Goal: Check status: Check status

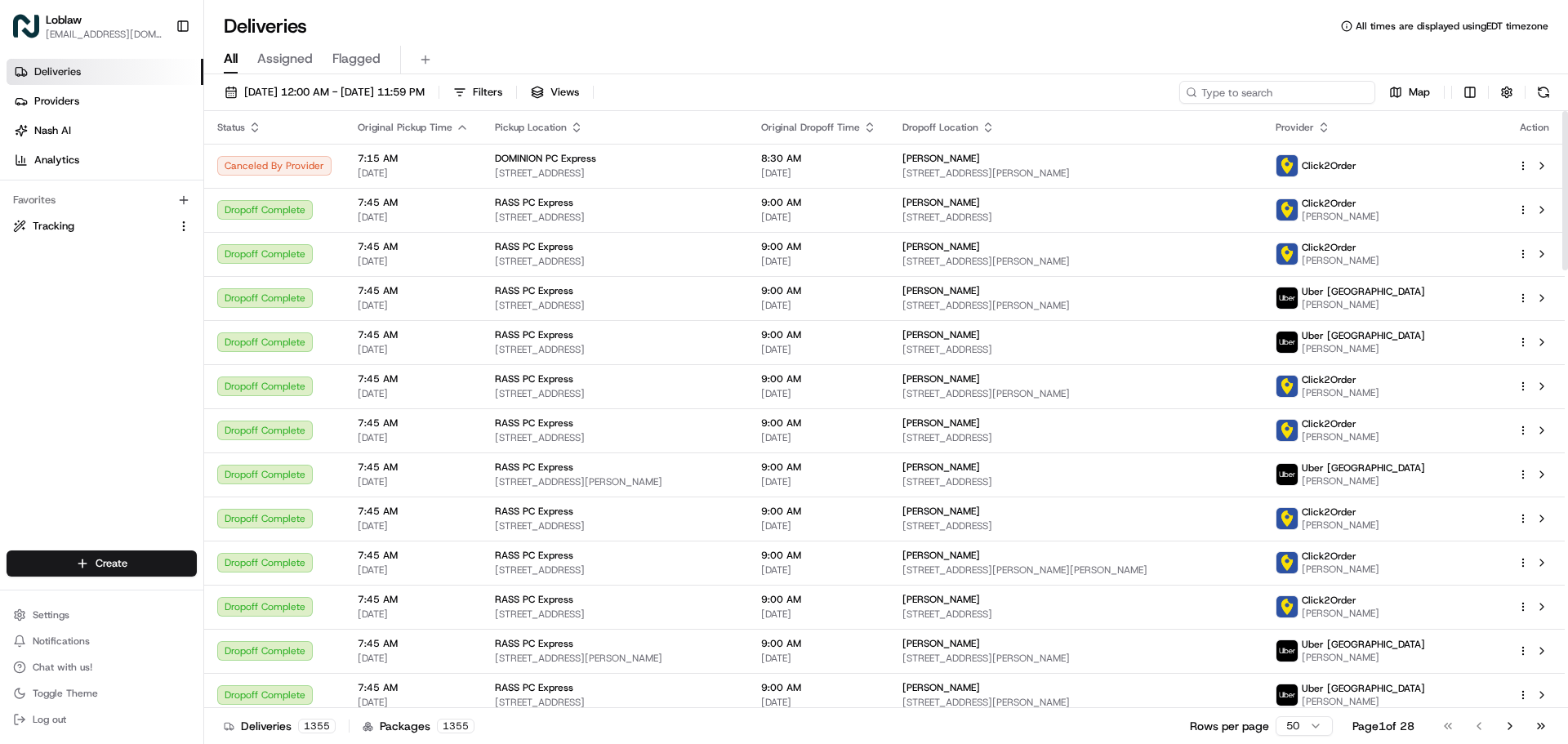
click at [1302, 87] on input at bounding box center [1276, 92] width 196 height 23
paste input "531900012915892"
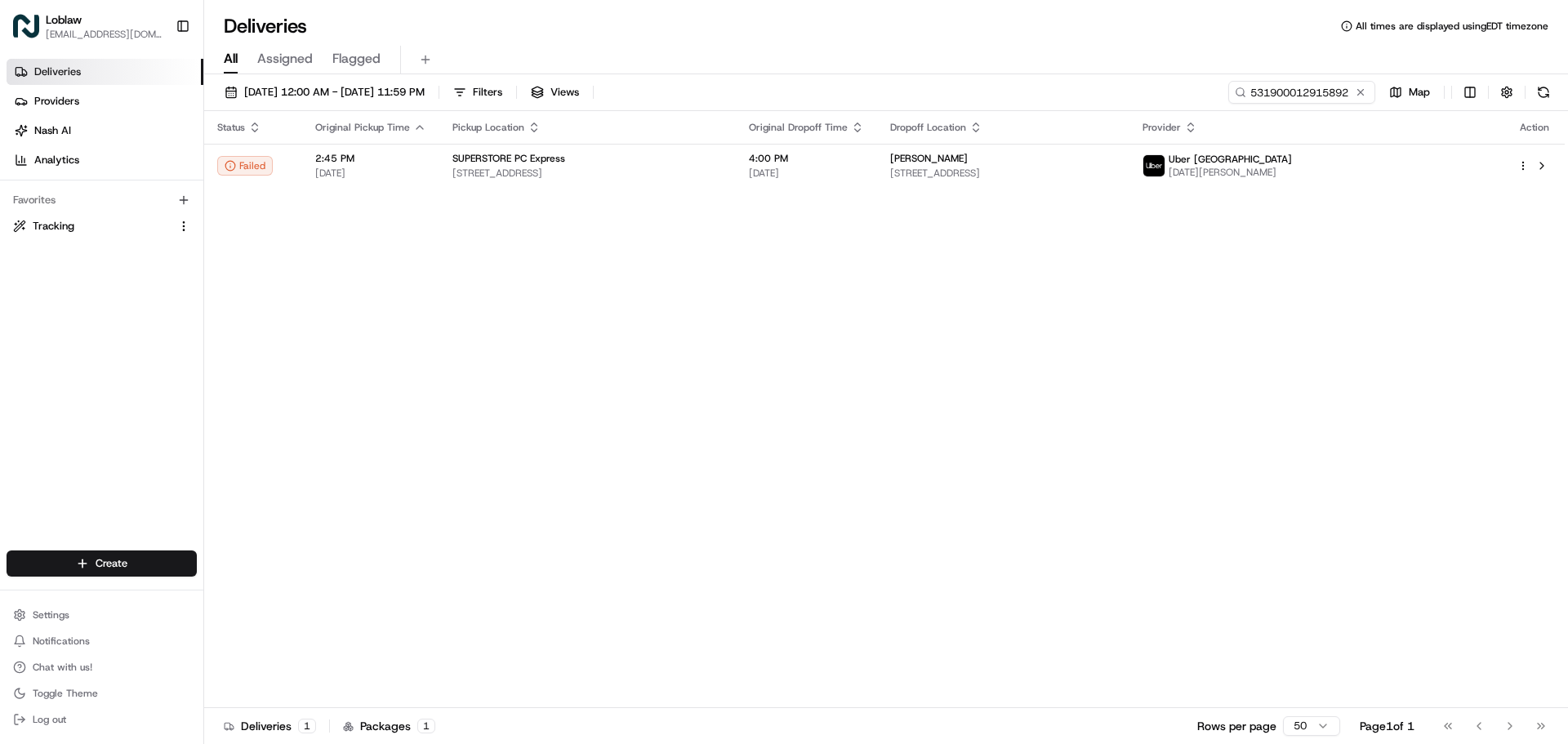
click at [1210, 73] on div "All Assigned Flagged" at bounding box center [886, 60] width 1363 height 29
click at [1214, 86] on div "[DATE] 12:00 AM - [DATE] 11:59 PM Filters Views 531900012915892 Map" at bounding box center [886, 96] width 1363 height 31
click at [1266, 94] on input "531900012915892" at bounding box center [1276, 92] width 196 height 23
paste input "240"
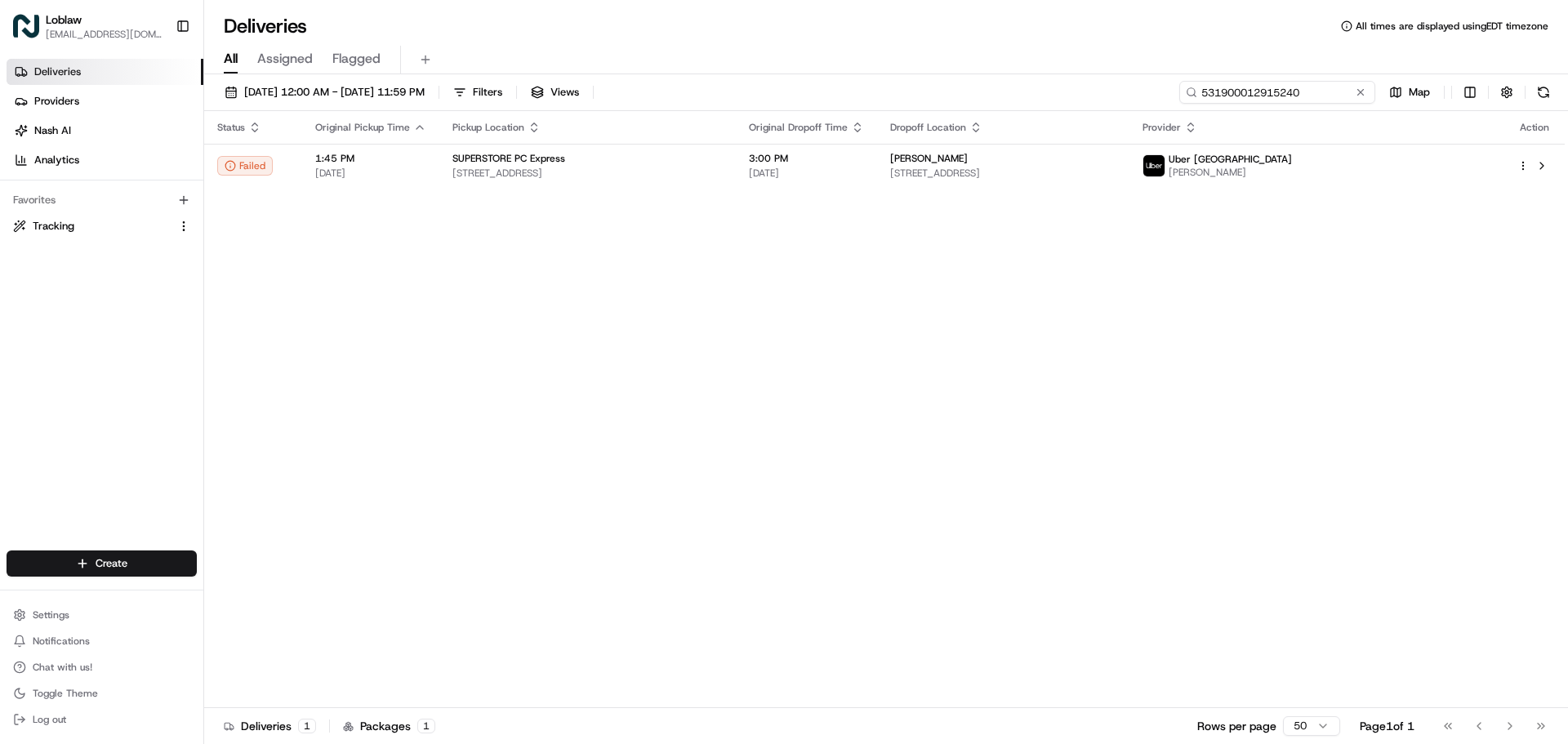
type input "531900012915240"
